Goal: Transaction & Acquisition: Book appointment/travel/reservation

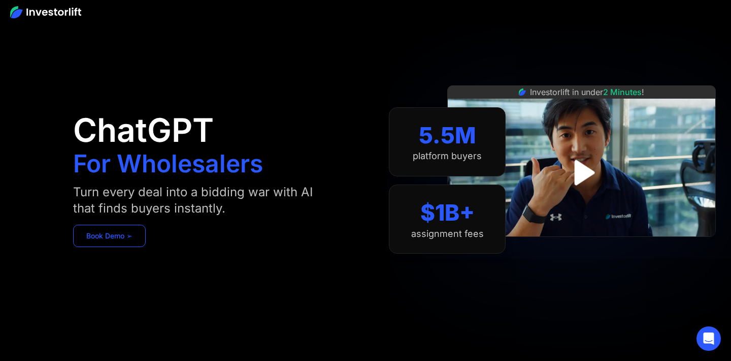
click at [133, 242] on link "Book Demo ➢" at bounding box center [109, 235] width 73 height 22
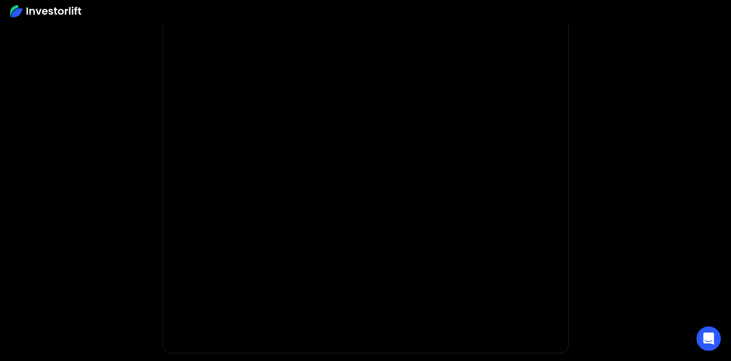
scroll to position [106, 0]
